Goal: Ask a question

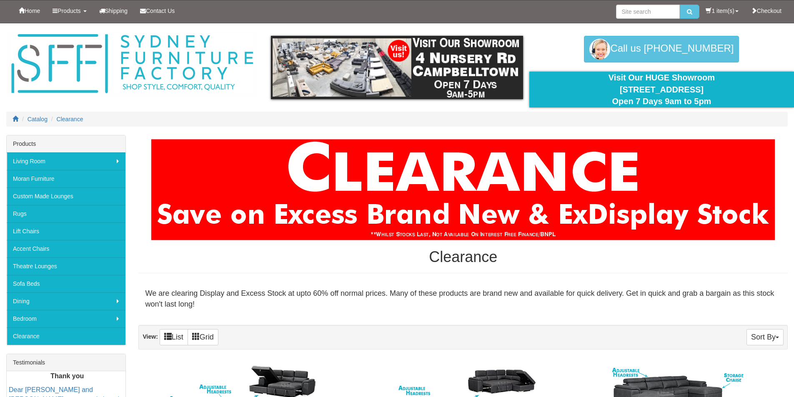
scroll to position [347, 0]
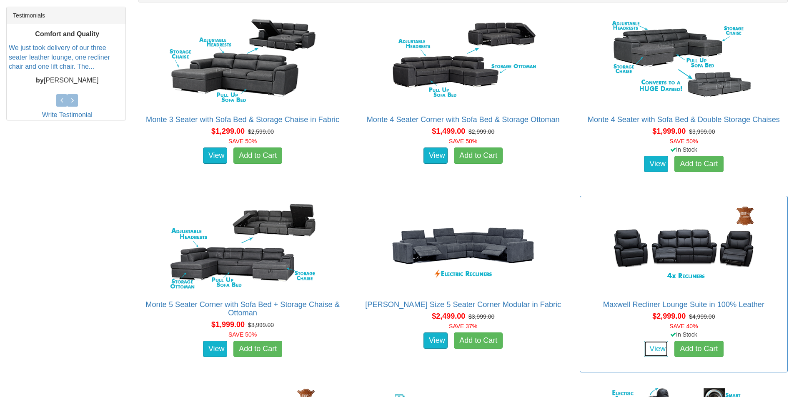
click at [654, 347] on link "View" at bounding box center [656, 349] width 24 height 17
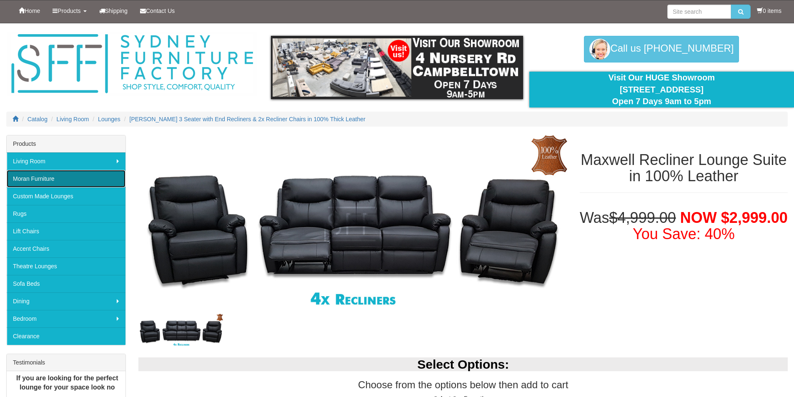
click at [28, 175] on link "Moran Furniture" at bounding box center [66, 179] width 119 height 18
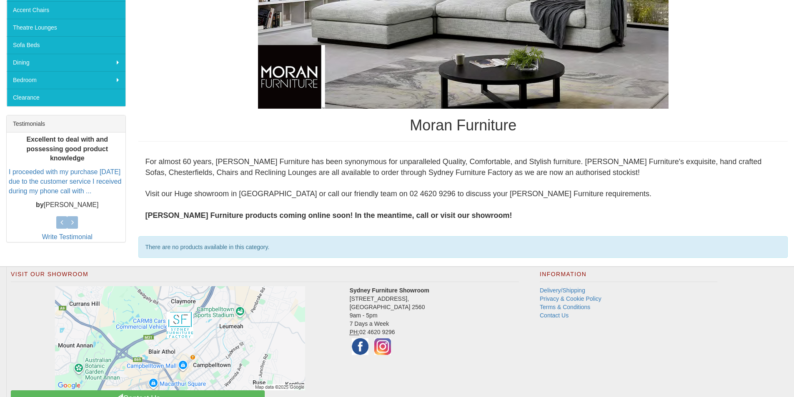
scroll to position [274, 0]
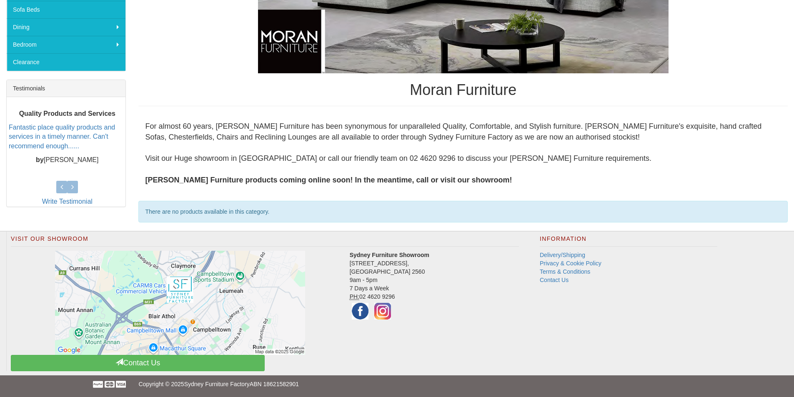
click at [479, 93] on h1 "Moran Furniture" at bounding box center [462, 90] width 649 height 17
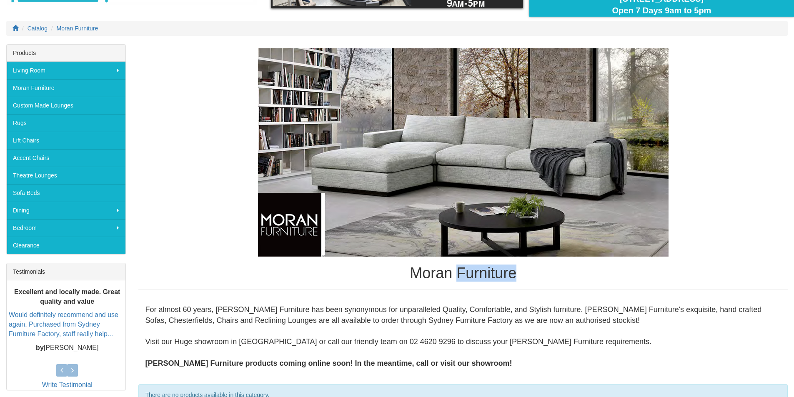
scroll to position [80, 0]
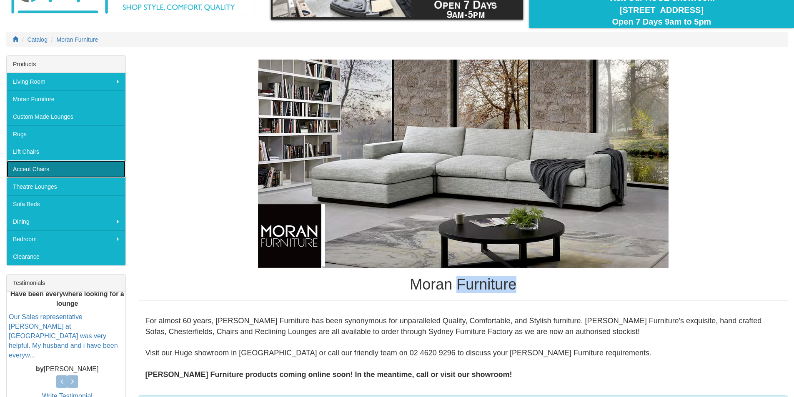
click at [33, 168] on link "Accent Chairs" at bounding box center [66, 169] width 119 height 18
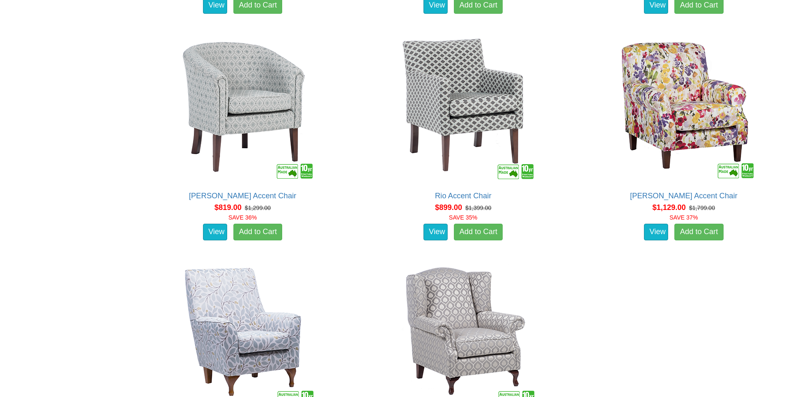
scroll to position [971, 0]
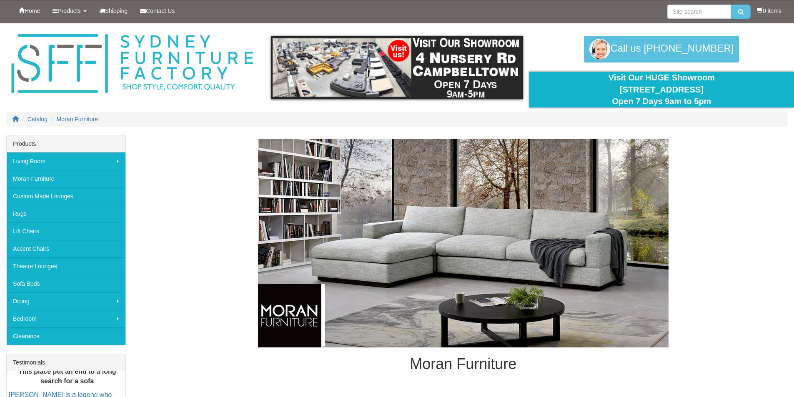
scroll to position [80, 0]
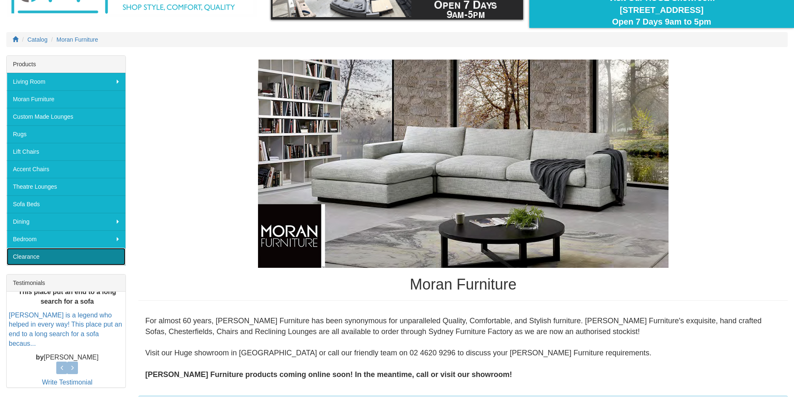
click at [27, 257] on link "Clearance" at bounding box center [66, 257] width 119 height 18
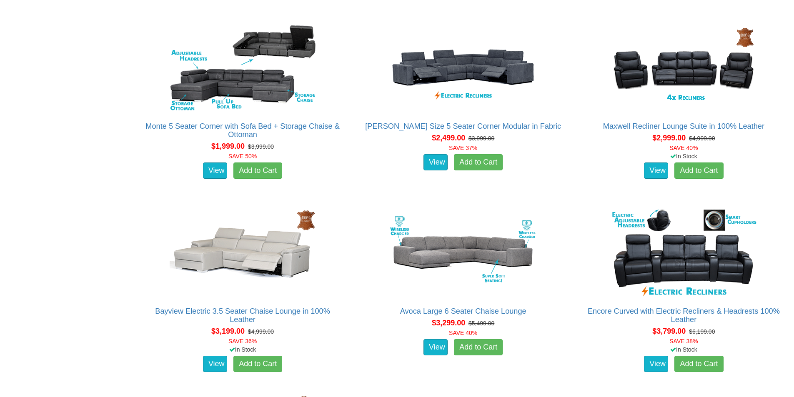
scroll to position [873, 0]
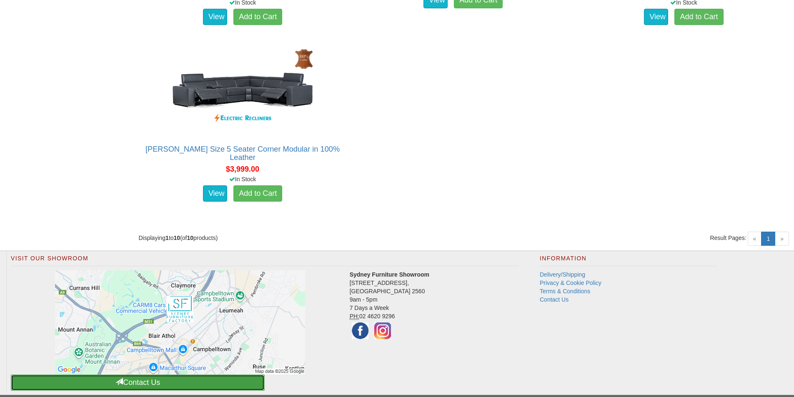
click at [145, 379] on link "Contact Us" at bounding box center [138, 383] width 254 height 16
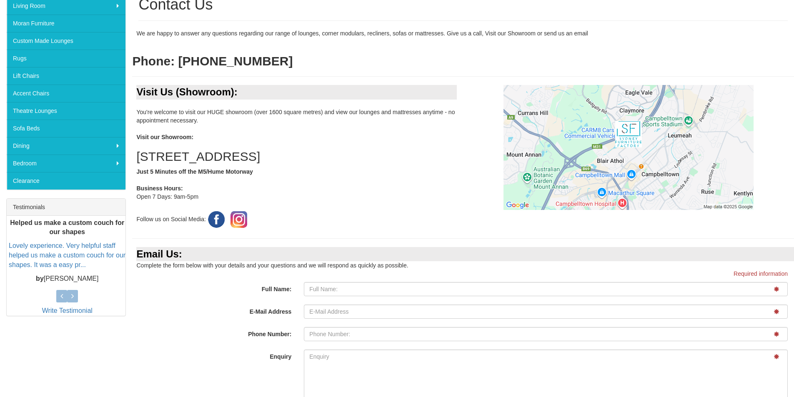
scroll to position [161, 0]
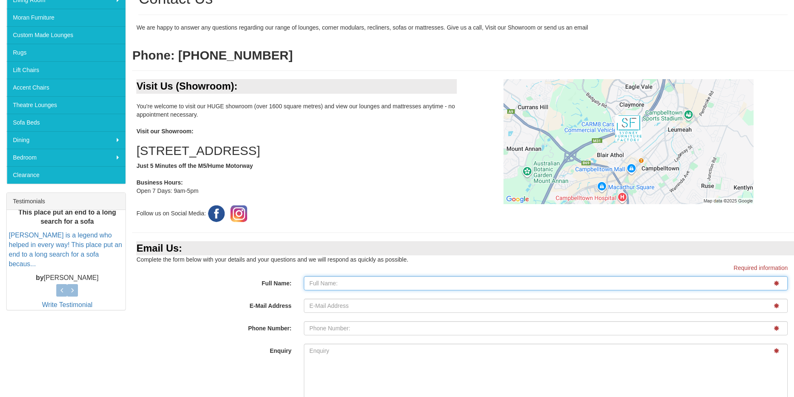
click at [333, 281] on input "Full Name:" at bounding box center [546, 283] width 484 height 14
type input "William Field"
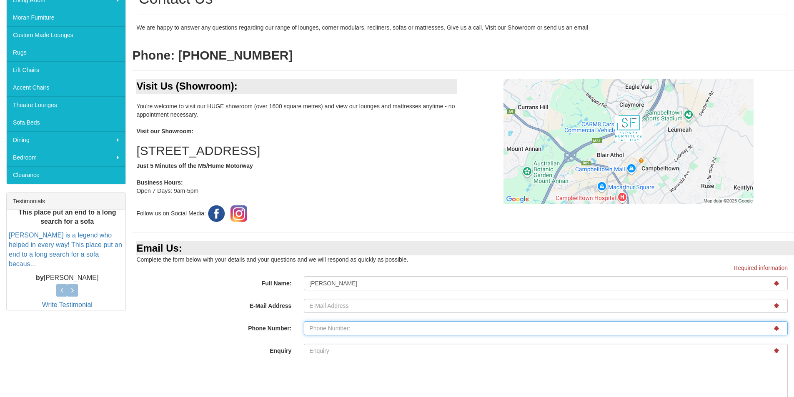
type input "0419295989"
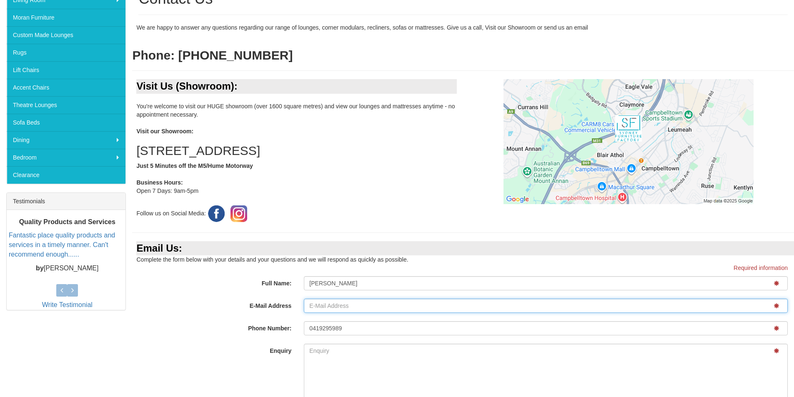
click at [378, 308] on input "E-Mail Address" at bounding box center [546, 306] width 484 height 14
type input "wjfield53@gmail.com"
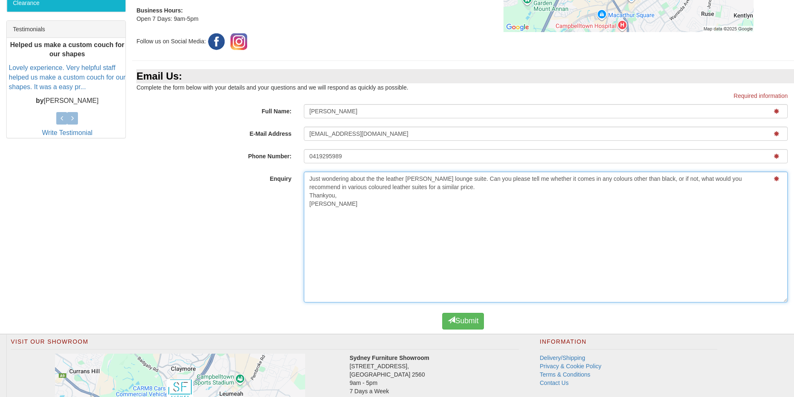
scroll to position [345, 0]
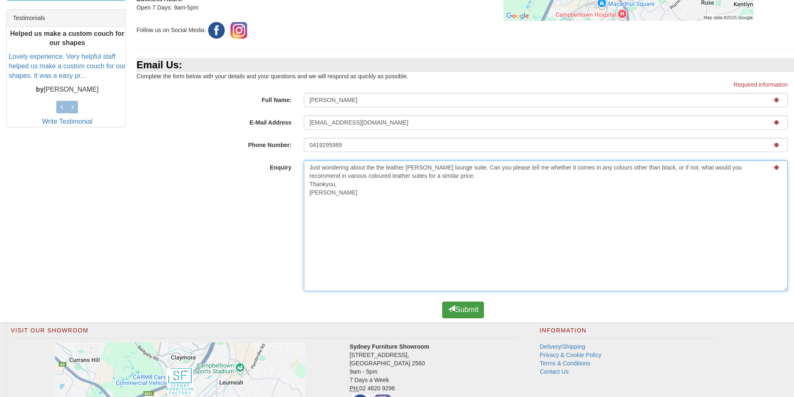
type textarea "Just wondering about the the leather Maxwell lounge suite. Can you please tell …"
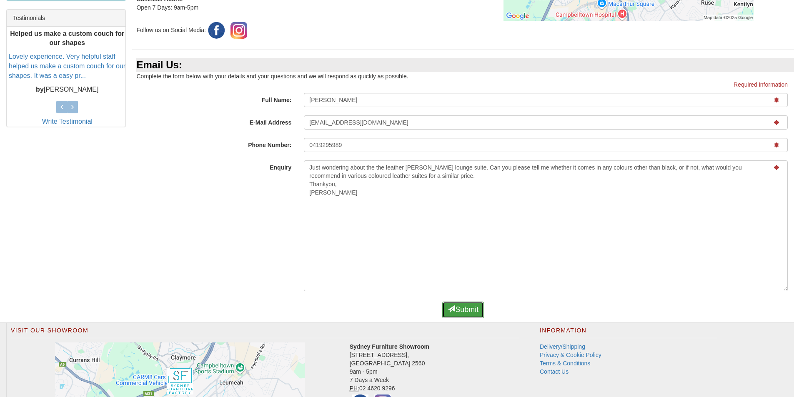
click at [466, 304] on button "Submit" at bounding box center [463, 310] width 42 height 17
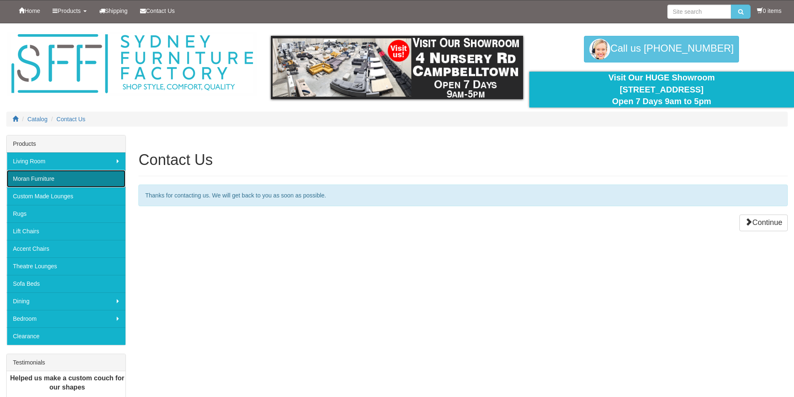
click at [32, 176] on link "Moran Furniture" at bounding box center [66, 179] width 119 height 18
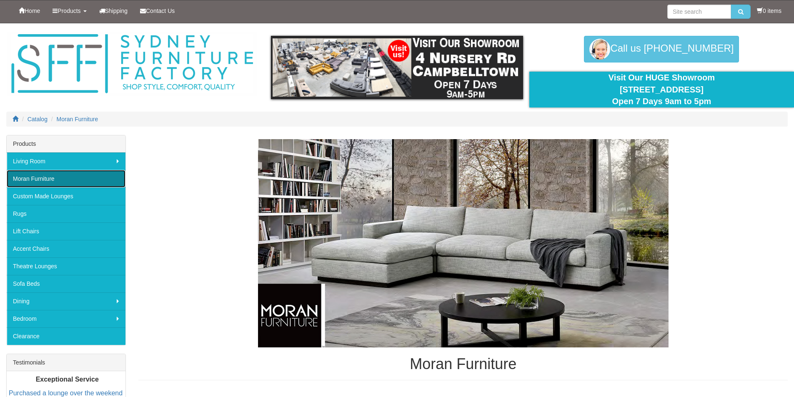
click at [46, 177] on link "Moran Furniture" at bounding box center [66, 179] width 119 height 18
